Goal: Task Accomplishment & Management: Use online tool/utility

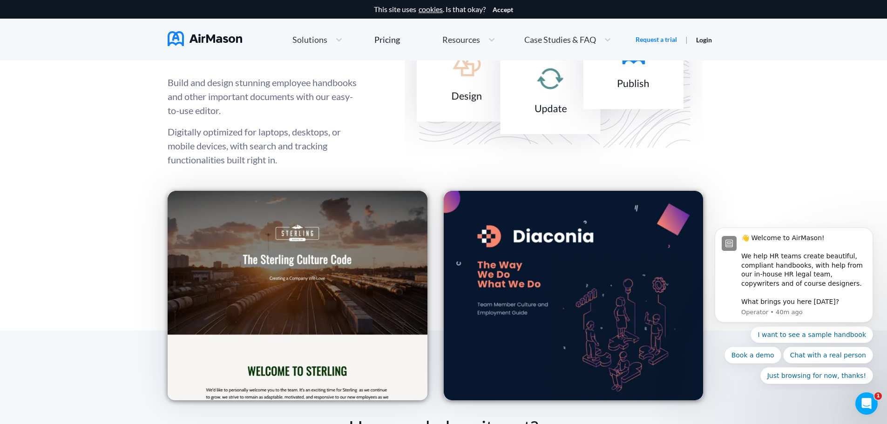
scroll to position [1304, 0]
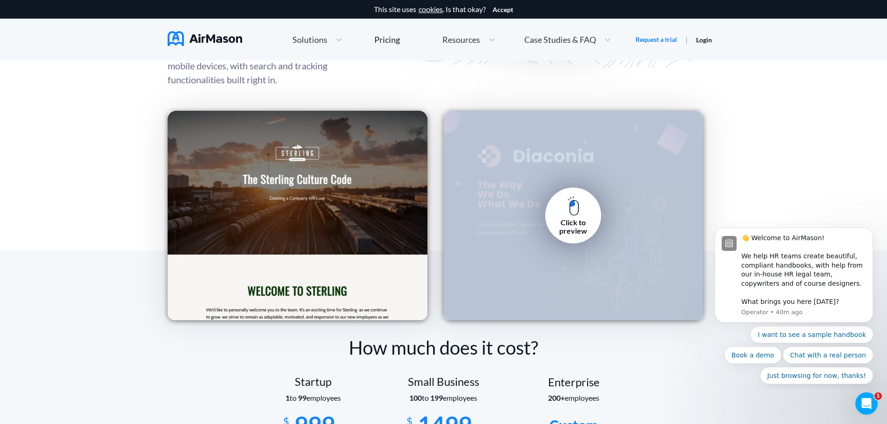
click at [570, 212] on img at bounding box center [574, 206] width 12 height 20
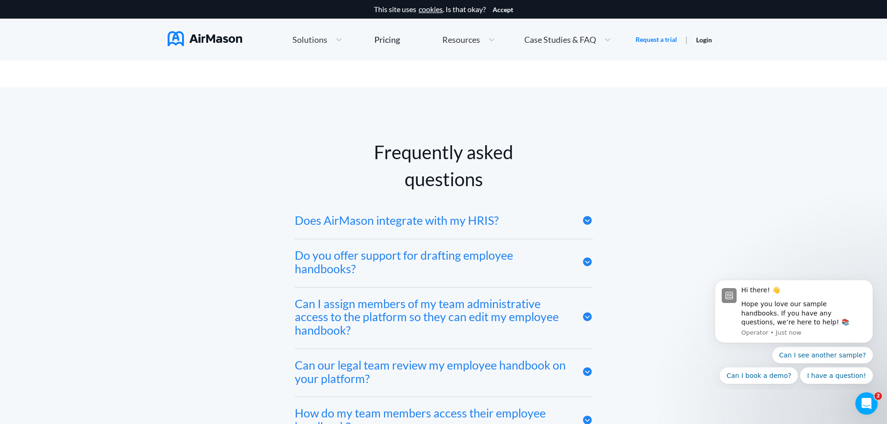
scroll to position [4423, 0]
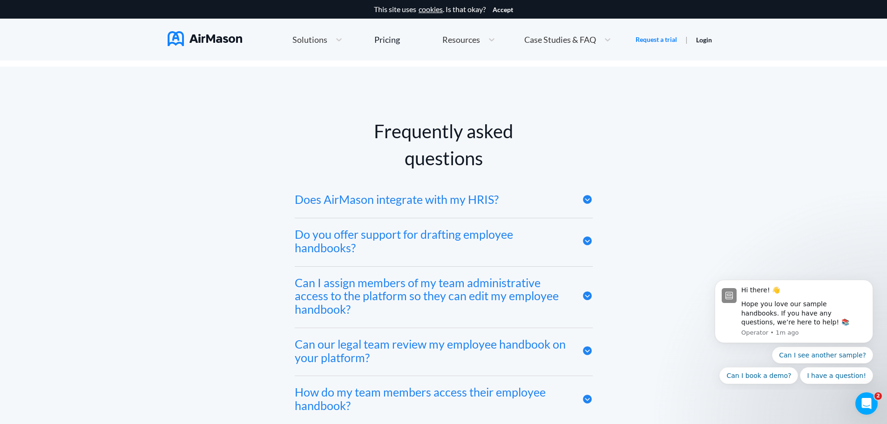
click at [589, 245] on icon at bounding box center [587, 241] width 9 height 9
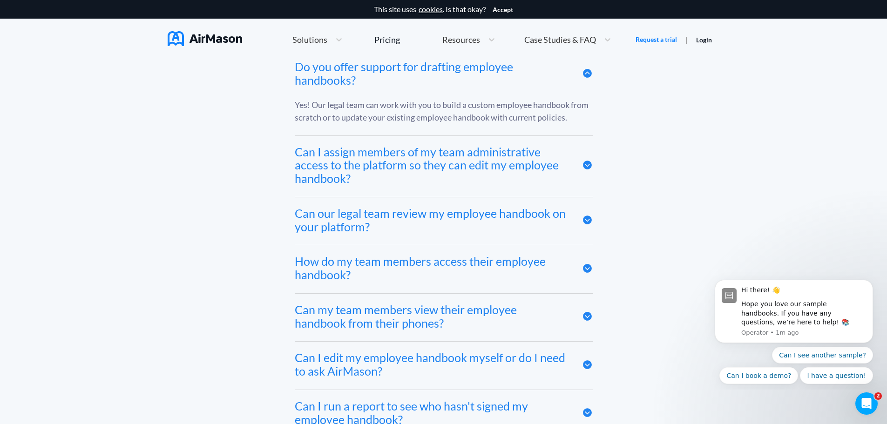
scroll to position [4609, 0]
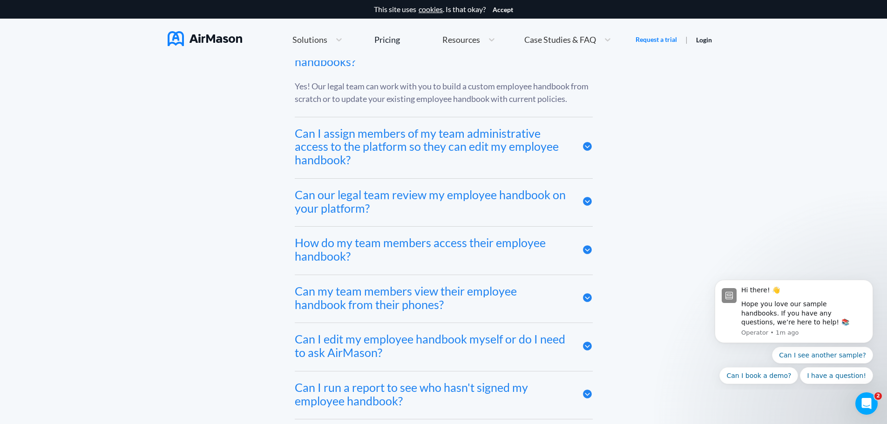
click at [585, 151] on icon at bounding box center [587, 146] width 9 height 9
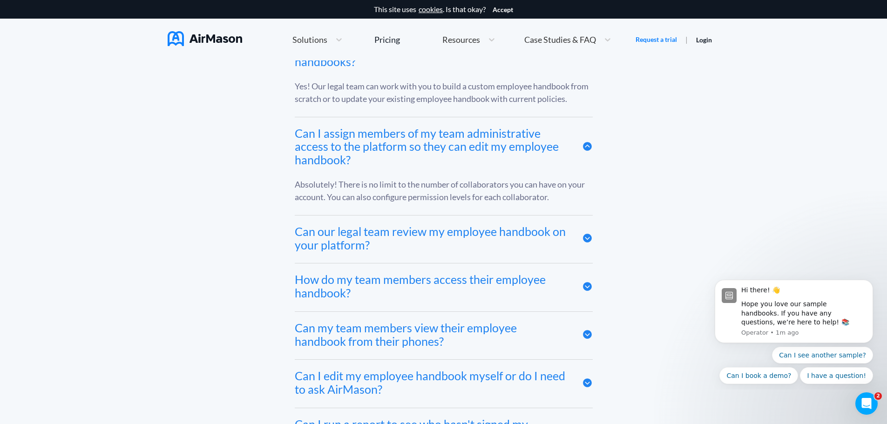
click at [588, 241] on icon at bounding box center [587, 238] width 9 height 9
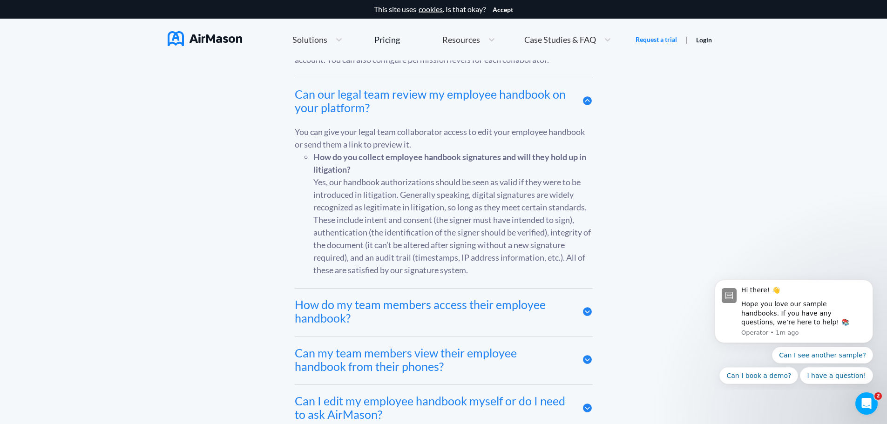
scroll to position [4749, 0]
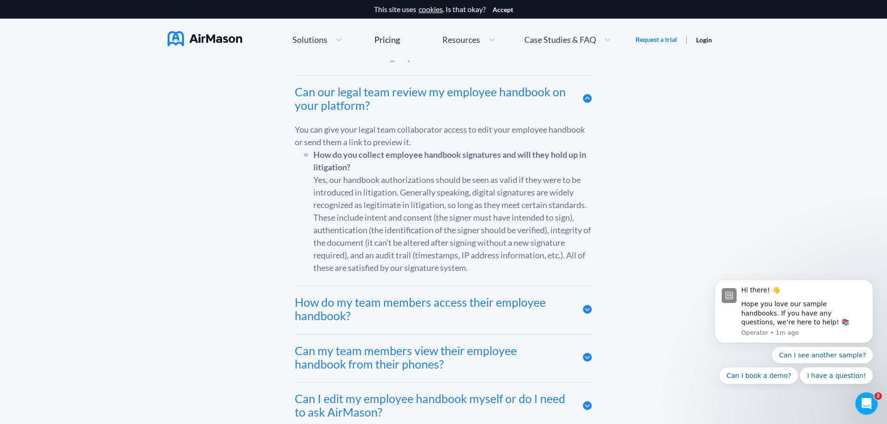
click at [604, 224] on div "Frequently asked questions Does AirMason integrate with my HRIS? We integrate w…" at bounding box center [444, 280] width 552 height 976
click at [611, 242] on div "Frequently asked questions Does AirMason integrate with my HRIS? We integrate w…" at bounding box center [444, 280] width 552 height 976
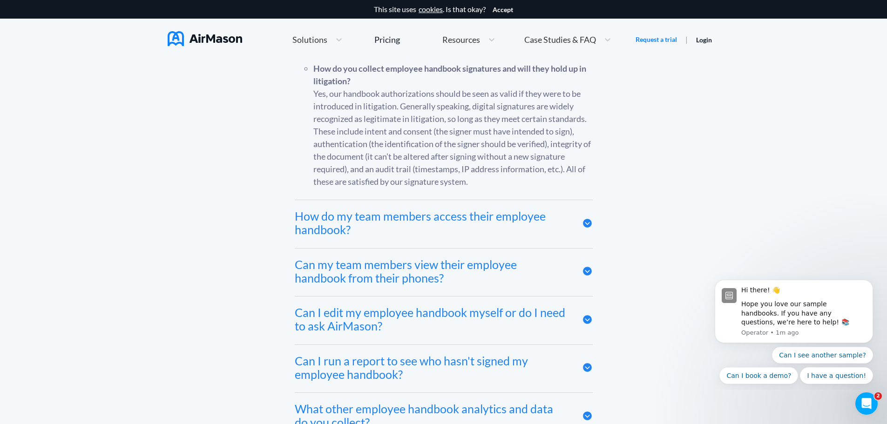
scroll to position [4842, 0]
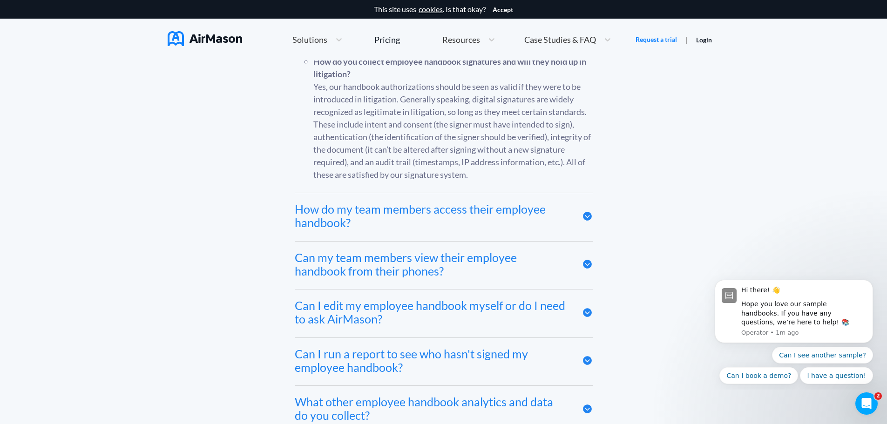
click at [586, 221] on icon at bounding box center [587, 216] width 9 height 9
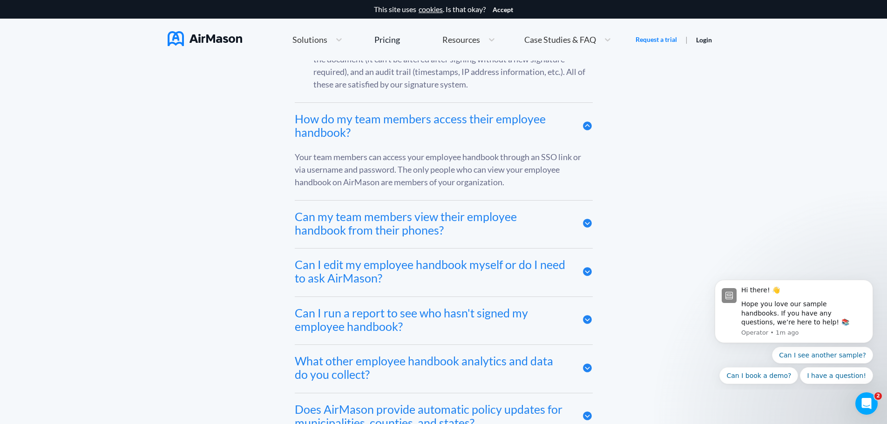
scroll to position [4935, 0]
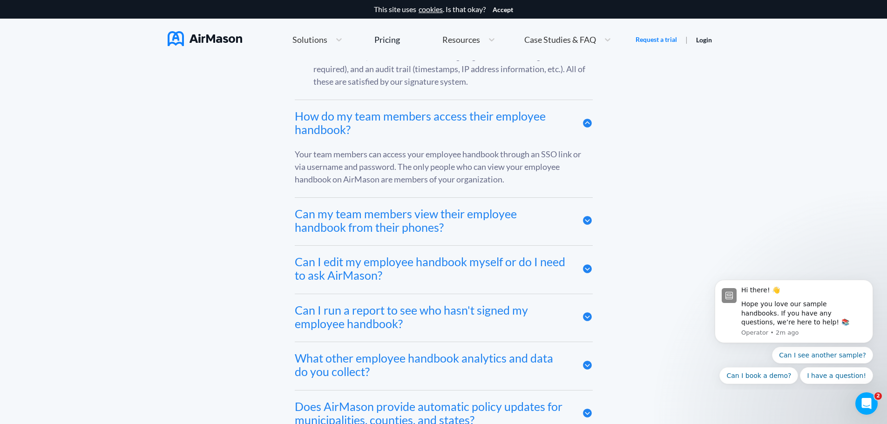
click at [587, 223] on icon at bounding box center [587, 220] width 9 height 9
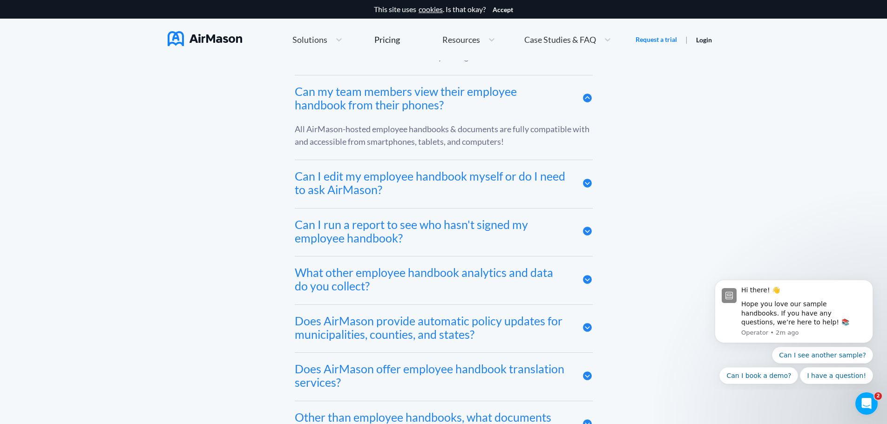
scroll to position [5028, 0]
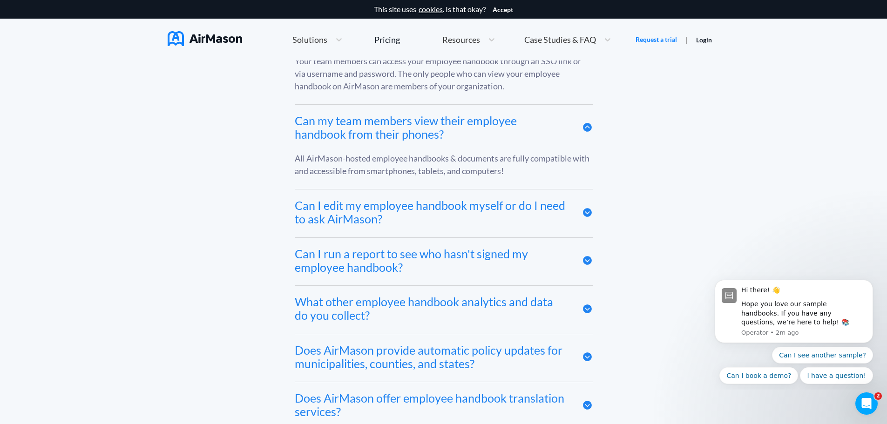
click at [587, 217] on icon at bounding box center [587, 212] width 9 height 9
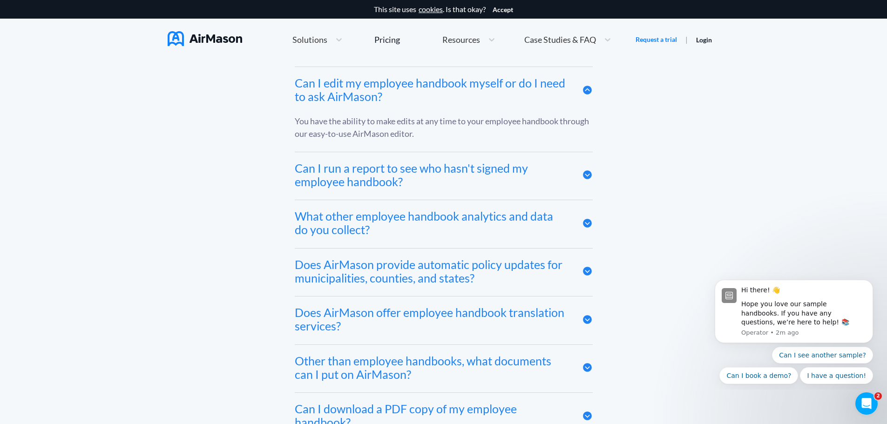
scroll to position [5168, 0]
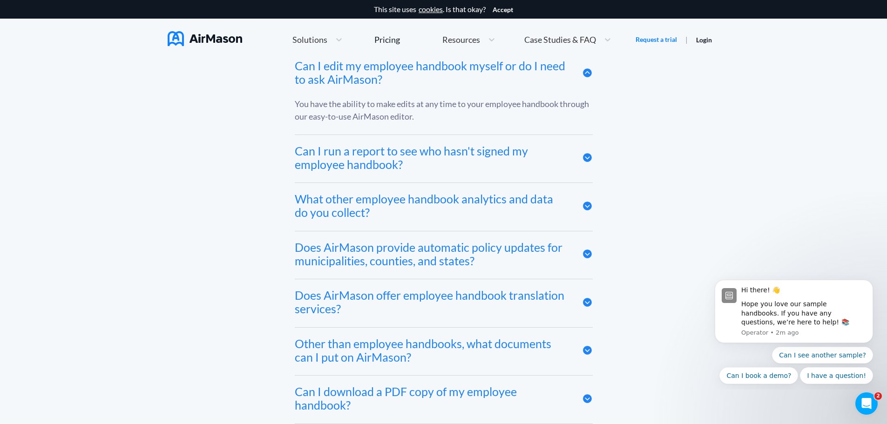
click at [587, 162] on icon at bounding box center [587, 157] width 9 height 9
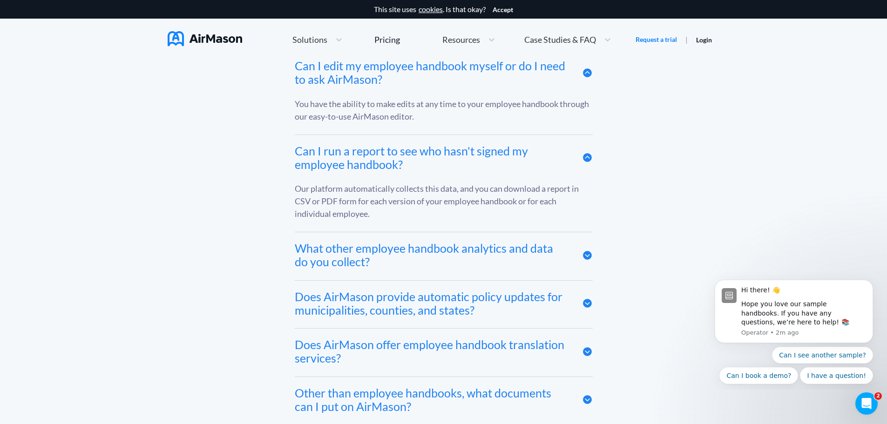
click at [581, 252] on div "What other employee handbook analytics and data do you collect?" at bounding box center [444, 256] width 298 height 48
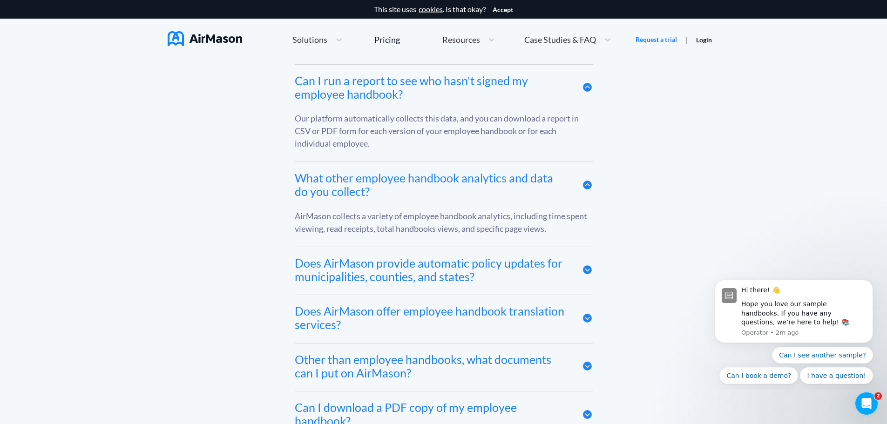
scroll to position [5308, 0]
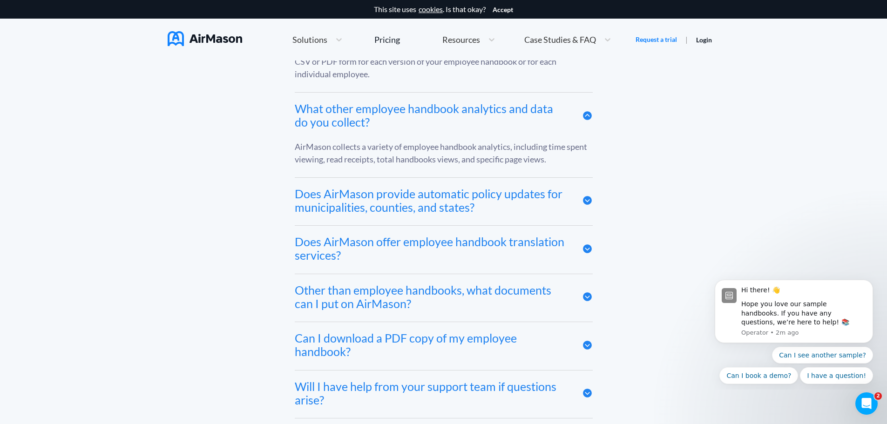
click at [588, 205] on icon at bounding box center [587, 200] width 9 height 9
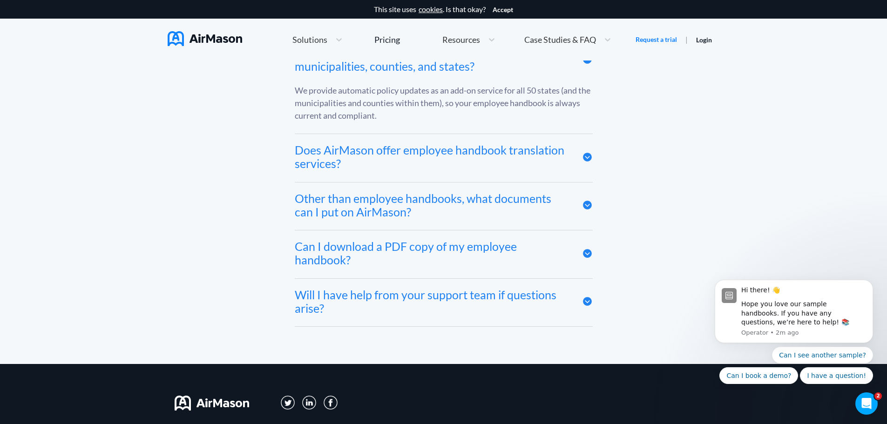
scroll to position [5494, 0]
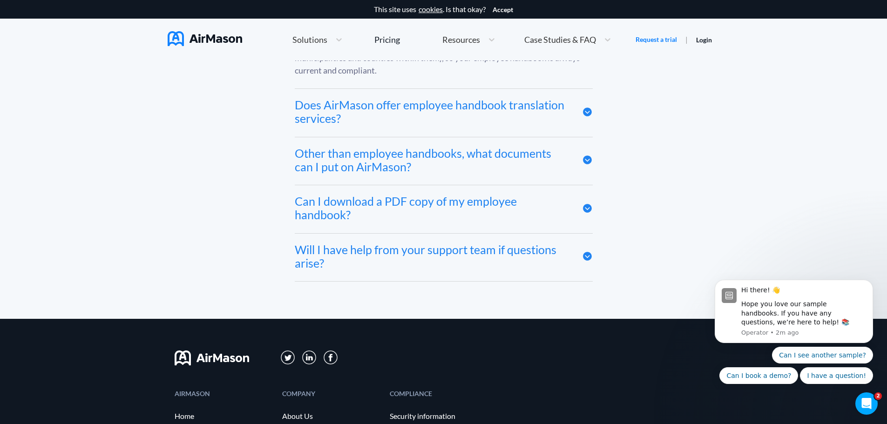
click at [586, 117] on icon at bounding box center [587, 112] width 11 height 11
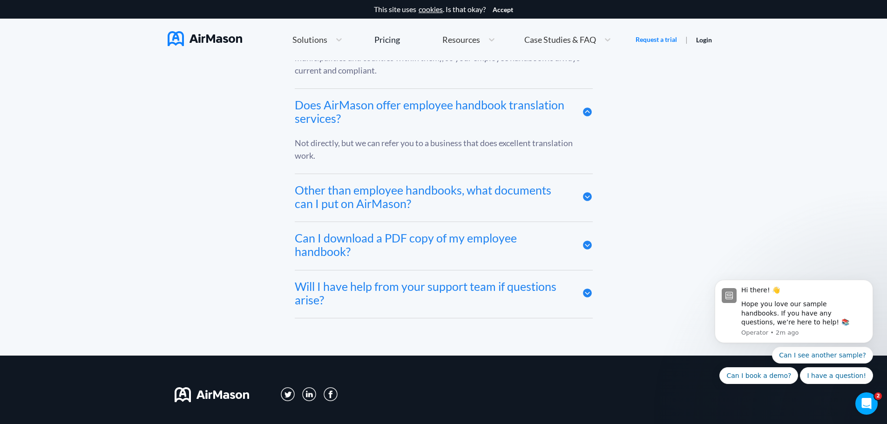
click at [585, 201] on icon at bounding box center [587, 196] width 9 height 9
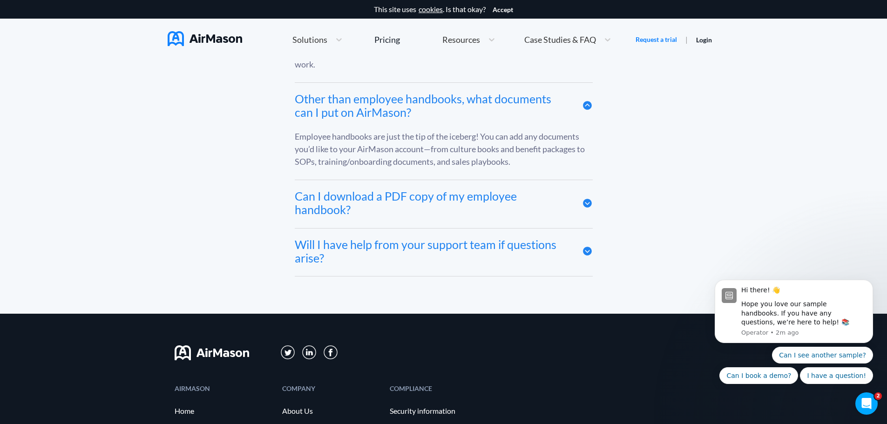
scroll to position [5587, 0]
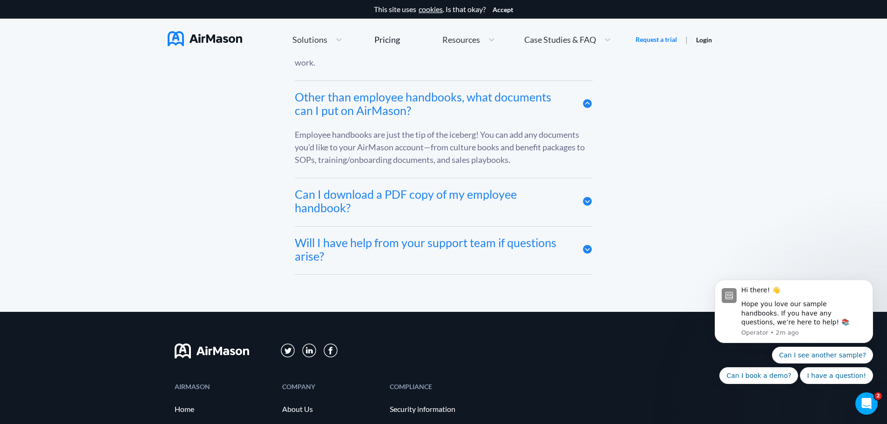
click at [588, 205] on icon at bounding box center [587, 201] width 9 height 9
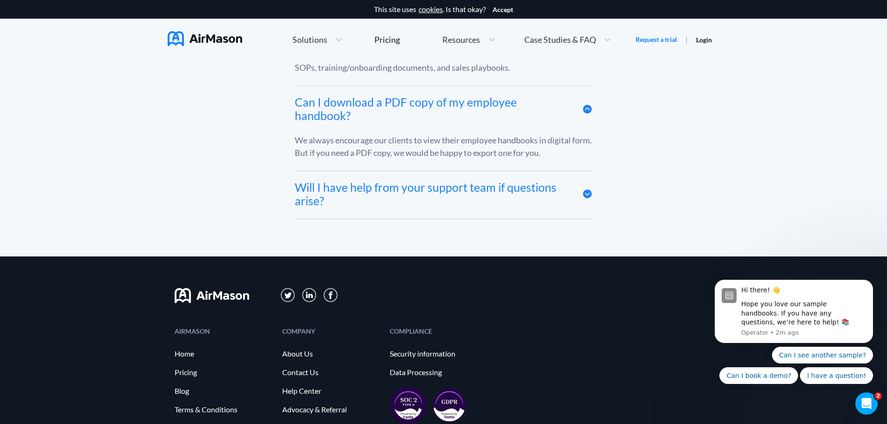
scroll to position [5680, 0]
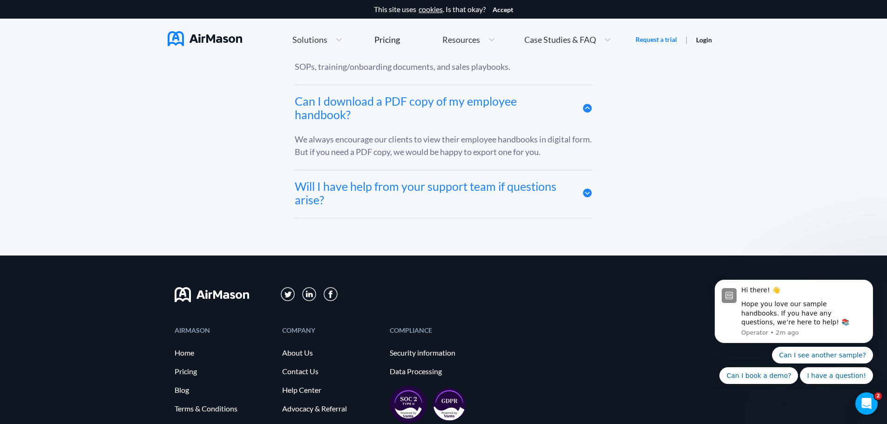
click at [584, 197] on icon at bounding box center [587, 193] width 9 height 9
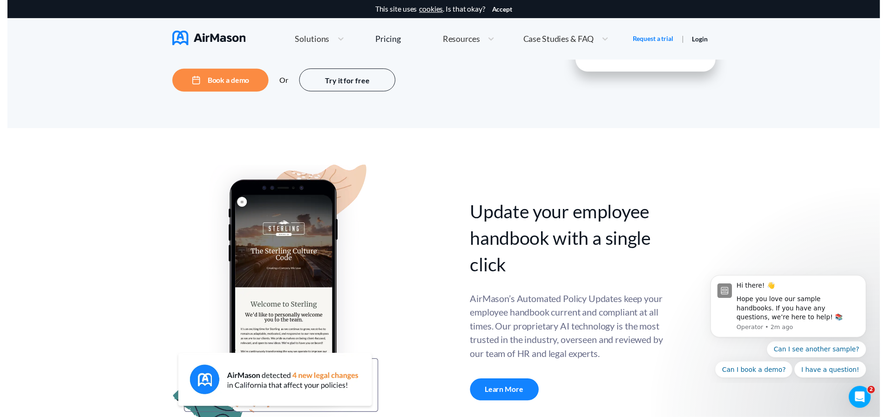
scroll to position [0, 0]
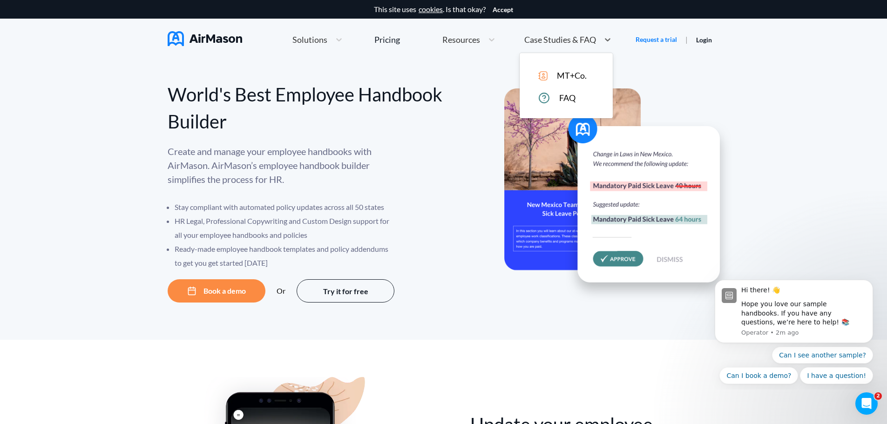
click at [548, 40] on span "Case Studies & FAQ" at bounding box center [560, 39] width 72 height 8
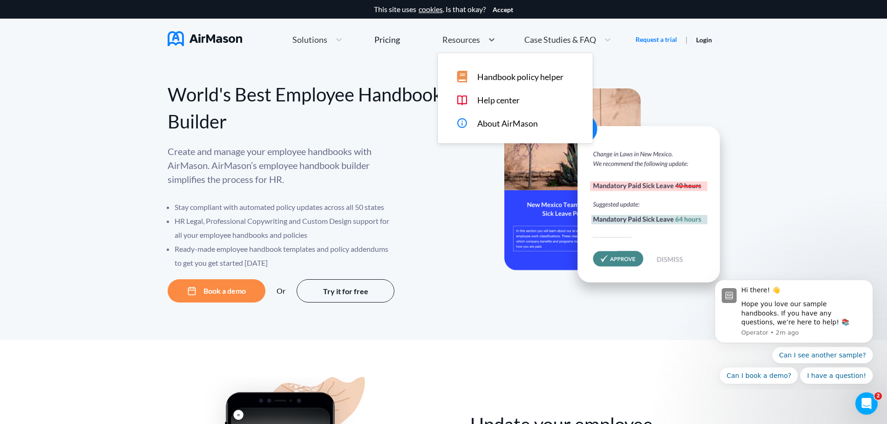
click at [455, 41] on span "Resources" at bounding box center [461, 39] width 38 height 8
click at [485, 77] on span "Handbook policy helper" at bounding box center [520, 77] width 86 height 10
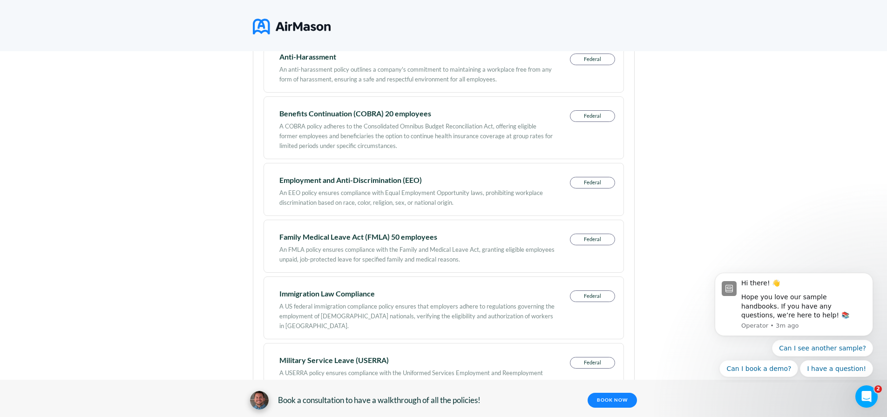
scroll to position [326, 0]
click at [483, 203] on div "An EEO policy ensures compliance with Equal Employment Opportunity laws, prohib…" at bounding box center [416, 195] width 275 height 24
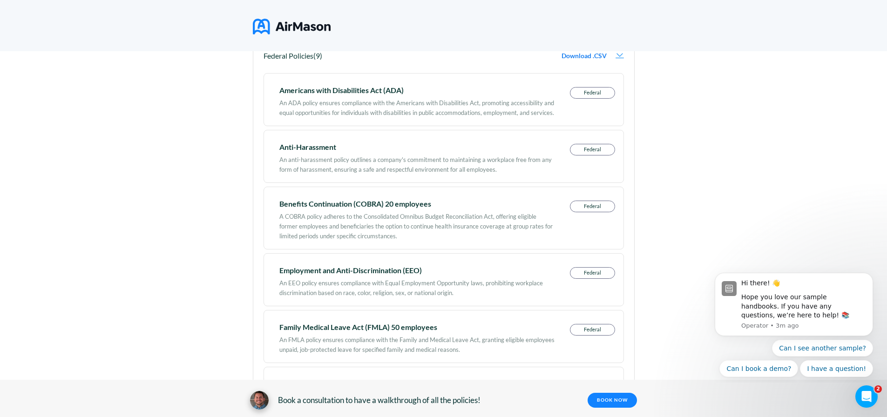
scroll to position [48, 0]
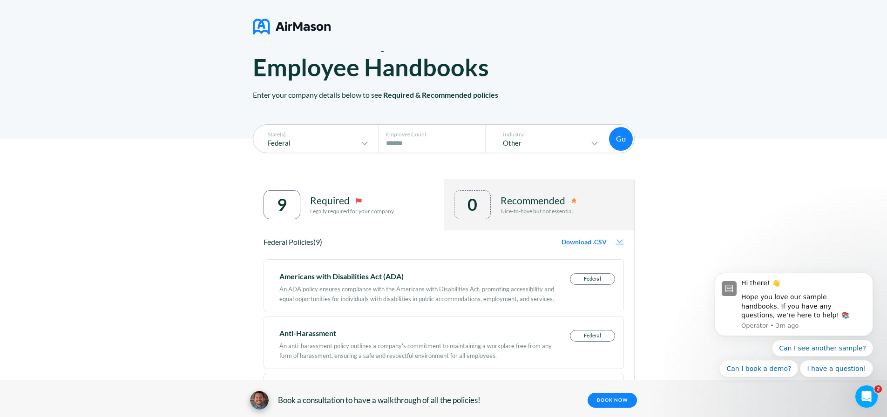
click at [330, 203] on p "Required" at bounding box center [330, 200] width 40 height 11
click at [278, 207] on div "9" at bounding box center [282, 204] width 37 height 29
click at [476, 206] on div "0" at bounding box center [472, 204] width 10 height 19
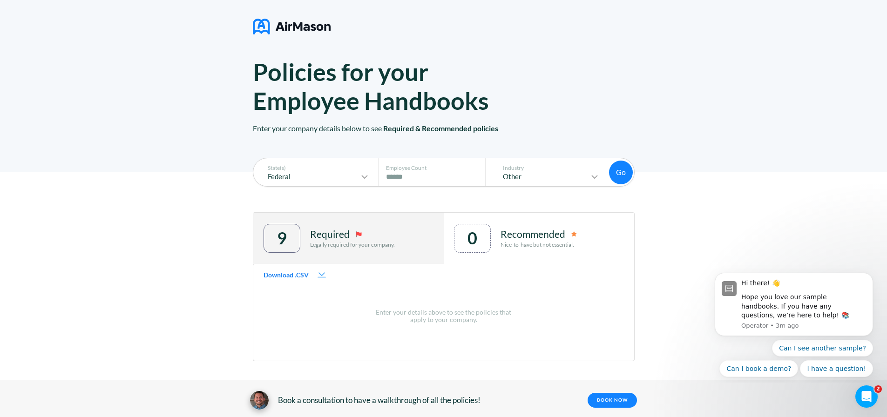
click at [291, 235] on div "9" at bounding box center [282, 238] width 37 height 29
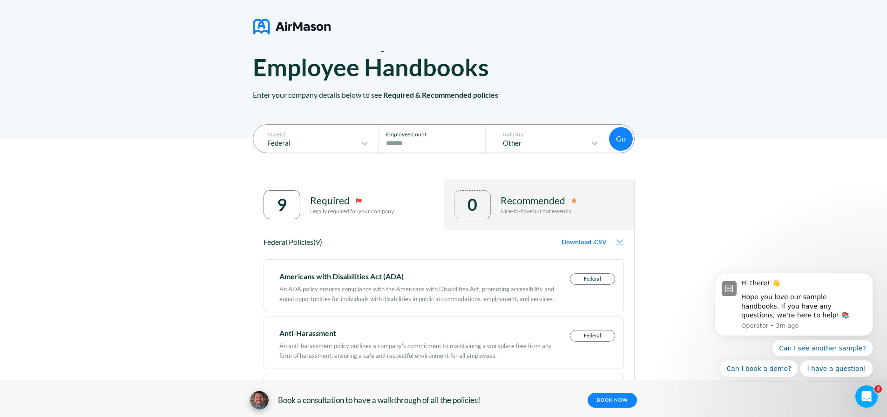
click at [420, 143] on input "****" at bounding box center [434, 143] width 97 height 11
drag, startPoint x: 420, startPoint y: 143, endPoint x: 348, endPoint y: 137, distance: 72.5
click at [334, 142] on div "State(s) Federal Employee Count # of Employees **** Industry Other Go" at bounding box center [444, 138] width 382 height 29
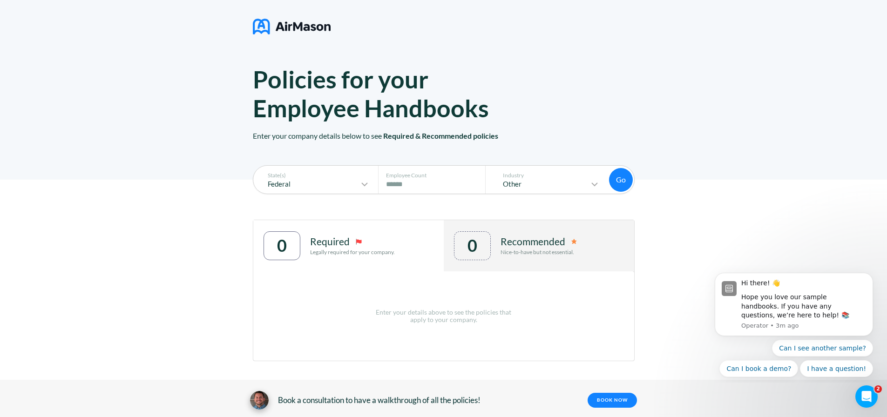
type input "***"
click at [628, 191] on button "Go" at bounding box center [621, 180] width 24 height 24
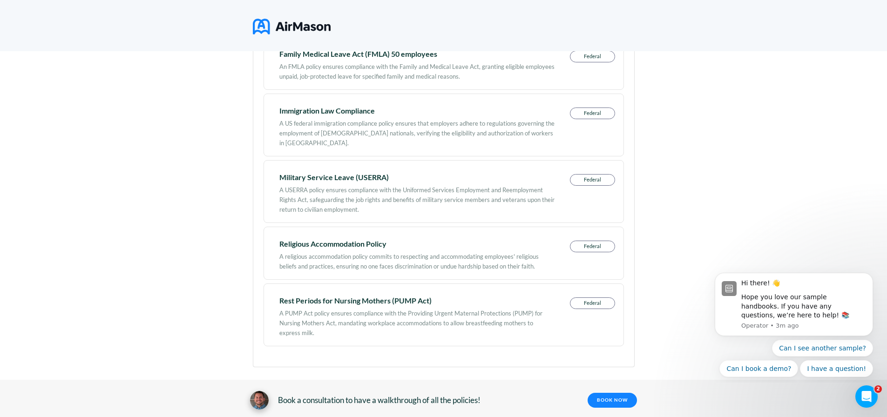
scroll to position [514, 0]
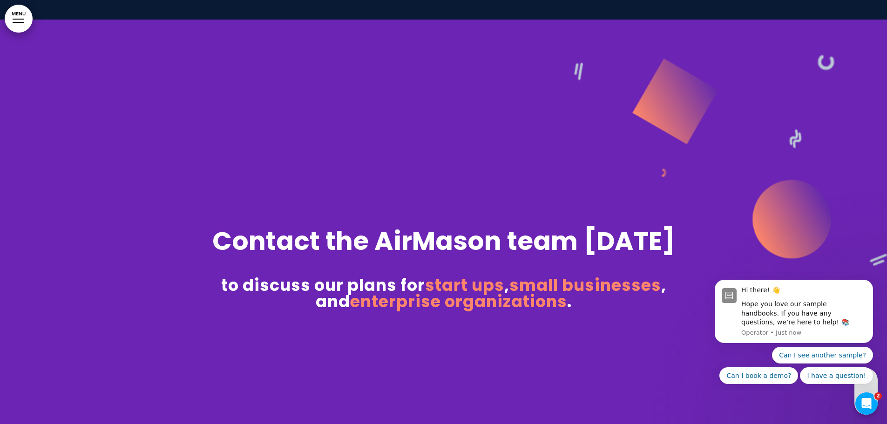
scroll to position [6231, 0]
